Goal: Task Accomplishment & Management: Complete application form

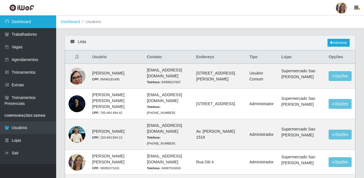
click at [20, 24] on link "Dashboard" at bounding box center [28, 21] width 56 height 13
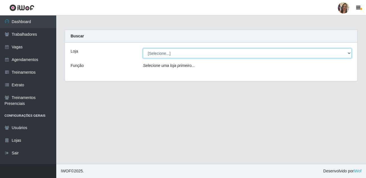
click at [163, 53] on select "[Selecione...] Supermercado Sao Francisco - Amarante" at bounding box center [247, 53] width 209 height 10
select select "383"
click at [143, 48] on select "[Selecione...] Supermercado Sao Francisco - Amarante" at bounding box center [247, 53] width 209 height 10
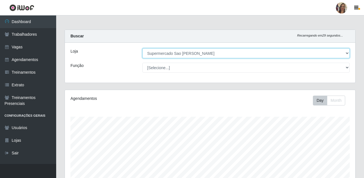
scroll to position [117, 291]
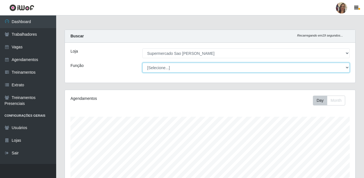
click at [160, 67] on select "[Selecione...] ASG ASG + ASG ++ Balconista de Açougue Balconista de Açougue + B…" at bounding box center [247, 68] width 208 height 10
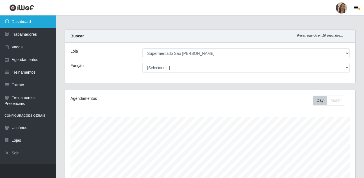
click at [32, 22] on link "Dashboard" at bounding box center [28, 21] width 56 height 13
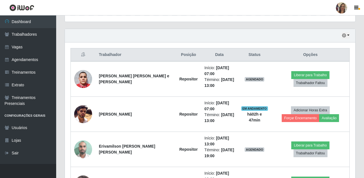
scroll to position [197, 0]
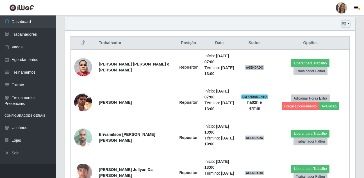
click at [349, 23] on button "button" at bounding box center [346, 24] width 8 height 6
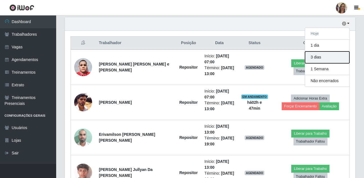
click at [322, 59] on button "3 dias" at bounding box center [327, 57] width 44 height 12
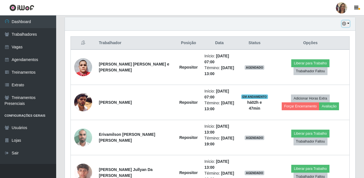
click at [347, 22] on button "button" at bounding box center [346, 24] width 8 height 6
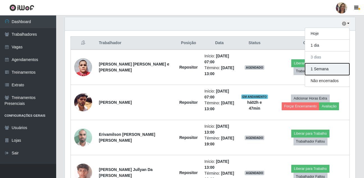
click at [321, 67] on button "1 Semana" at bounding box center [327, 69] width 44 height 12
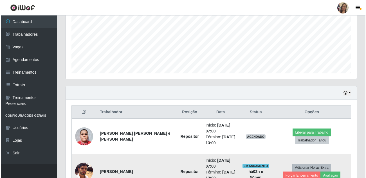
scroll to position [138, 0]
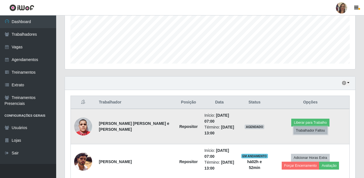
click at [318, 129] on button "Trabalhador Faltou" at bounding box center [311, 131] width 34 height 8
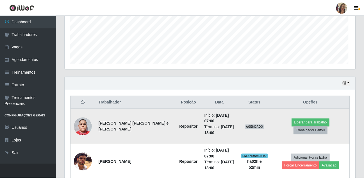
scroll to position [117, 288]
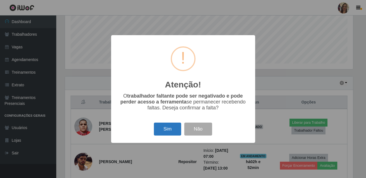
click at [164, 127] on button "Sim" at bounding box center [167, 129] width 27 height 13
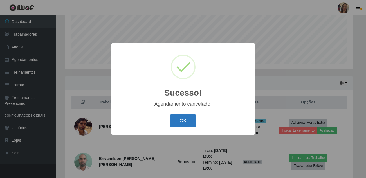
click at [180, 124] on button "OK" at bounding box center [183, 120] width 26 height 13
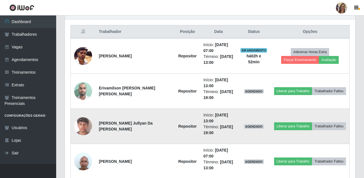
scroll to position [222, 0]
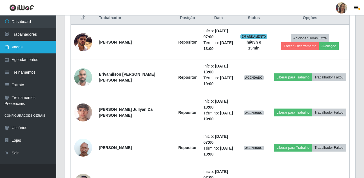
click at [26, 50] on link "Vagas" at bounding box center [28, 47] width 56 height 13
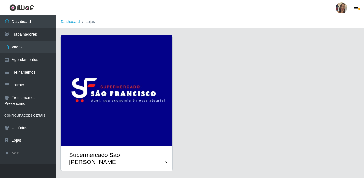
click at [132, 95] on img at bounding box center [117, 90] width 112 height 110
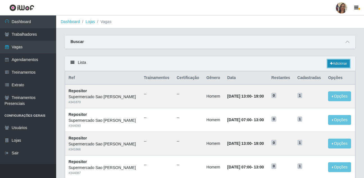
click at [339, 63] on link "Adicionar" at bounding box center [339, 64] width 22 height 8
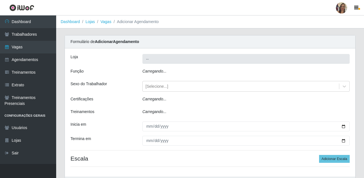
type input "Supermercado Sao [PERSON_NAME]"
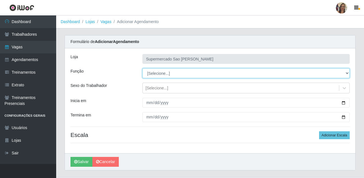
click at [155, 75] on select "[Selecione...] ASG ASG + ASG ++ Balconista de Açougue Balconista de Açougue + B…" at bounding box center [247, 73] width 208 height 10
select select "24"
click at [143, 68] on select "[Selecione...] ASG ASG + ASG ++ Balconista de Açougue Balconista de Açougue + B…" at bounding box center [247, 73] width 208 height 10
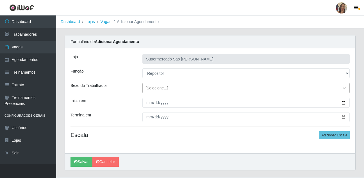
click at [157, 88] on div "[Selecione...]" at bounding box center [157, 88] width 23 height 6
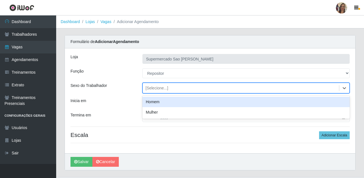
click at [156, 102] on div "Homem" at bounding box center [247, 102] width 208 height 10
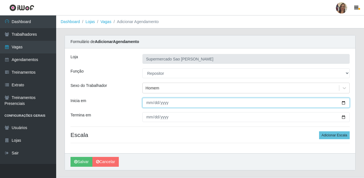
click at [152, 103] on input "Inicia em" at bounding box center [247, 103] width 208 height 10
type input "[DATE]"
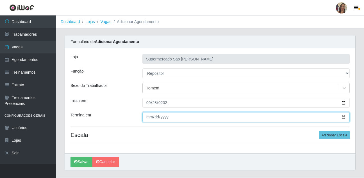
click at [149, 119] on input "Termina em" at bounding box center [247, 117] width 208 height 10
type input "[DATE]"
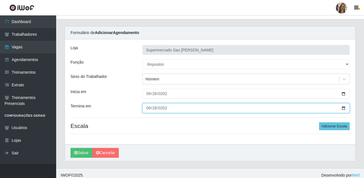
scroll to position [13, 0]
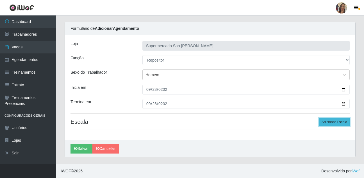
click at [344, 122] on button "Adicionar Escala" at bounding box center [334, 122] width 31 height 8
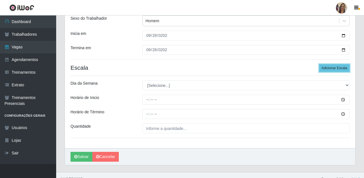
scroll to position [69, 0]
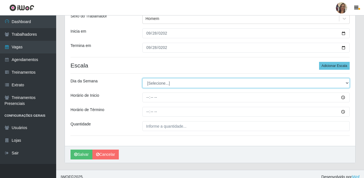
click at [160, 83] on select "[Selecione...] Segunda Terça Quarta Quinta Sexta Sábado Domingo" at bounding box center [247, 83] width 208 height 10
select select "0"
click at [143, 78] on select "[Selecione...] Segunda Terça Quarta Quinta Sexta Sábado Domingo" at bounding box center [247, 83] width 208 height 10
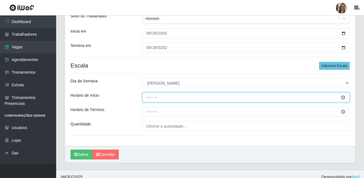
click at [147, 95] on input "Horário de Inicio" at bounding box center [247, 98] width 208 height 10
type input "07:00"
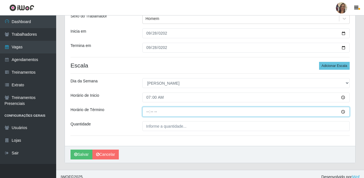
click at [147, 112] on input "Horário de Término" at bounding box center [247, 112] width 208 height 10
type input "13:00"
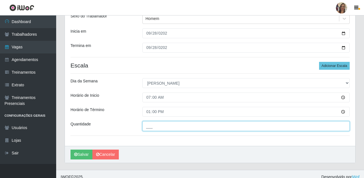
click at [156, 128] on input "___" at bounding box center [247, 126] width 208 height 10
type input "1__"
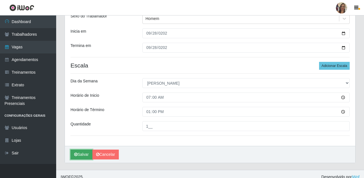
click at [82, 156] on button "Salvar" at bounding box center [82, 155] width 22 height 10
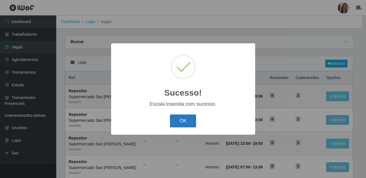
click at [178, 124] on button "OK" at bounding box center [183, 120] width 26 height 13
